Goal: Navigation & Orientation: Understand site structure

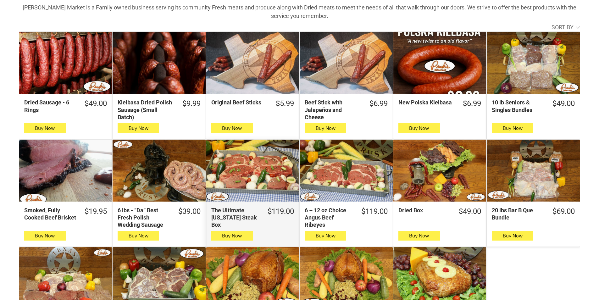
scroll to position [189, 0]
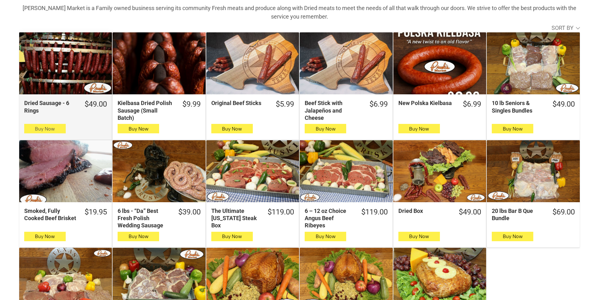
click at [49, 129] on span "button" at bounding box center [44, 128] width 9 height 9
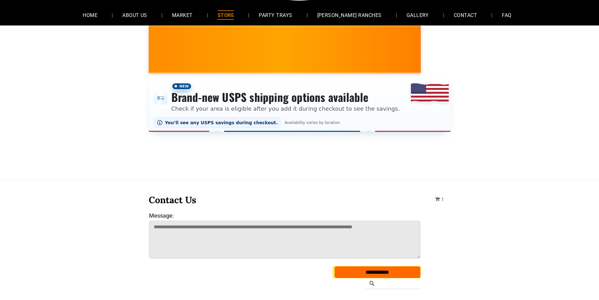
scroll to position [0, 0]
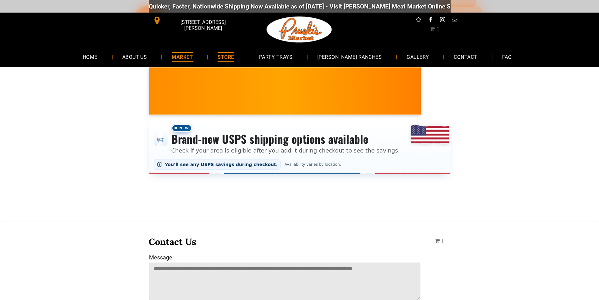
click at [202, 57] on link "MARKET" at bounding box center [182, 56] width 40 height 17
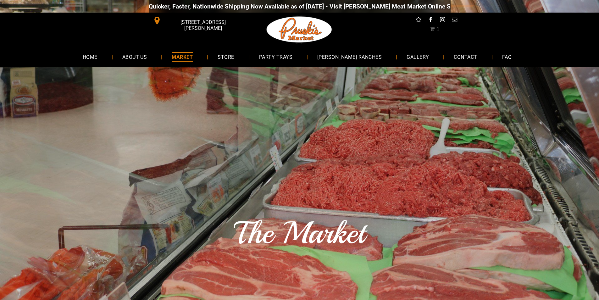
scroll to position [31, 0]
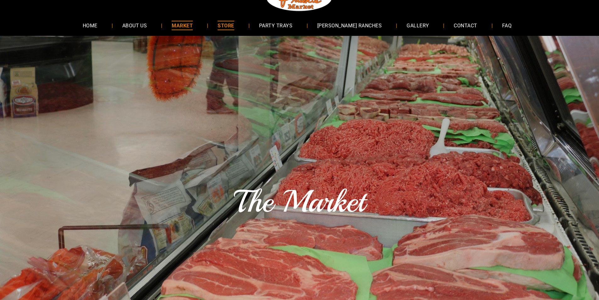
click at [234, 21] on span "STORE" at bounding box center [226, 25] width 16 height 9
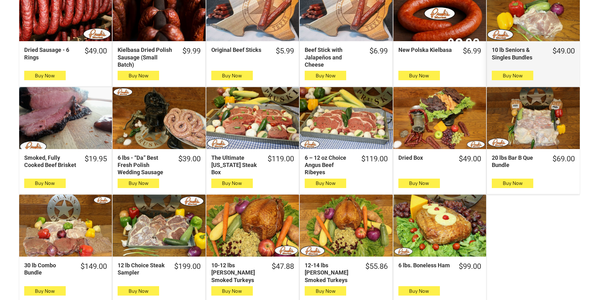
scroll to position [252, 0]
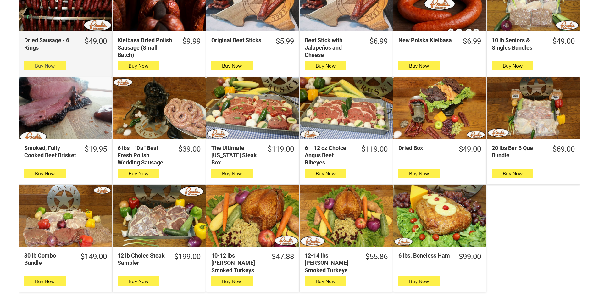
click at [41, 65] on span "button" at bounding box center [44, 65] width 9 height 9
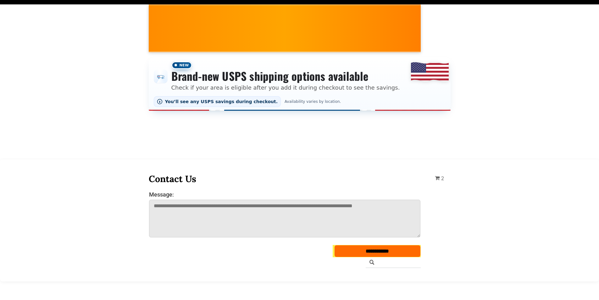
scroll to position [0, 0]
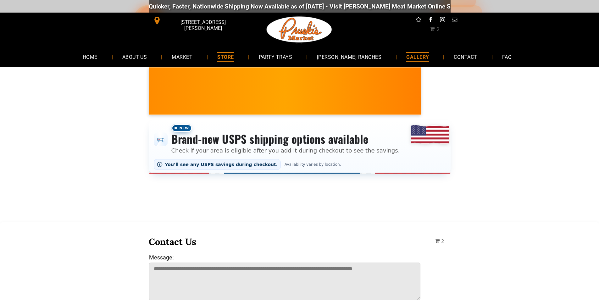
click at [416, 53] on span "GALLERY" at bounding box center [417, 56] width 23 height 9
